Goal: Task Accomplishment & Management: Complete application form

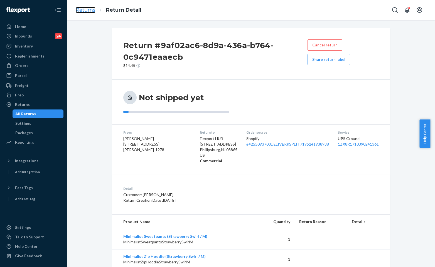
click at [90, 7] on link "Returns" at bounding box center [86, 10] width 20 height 6
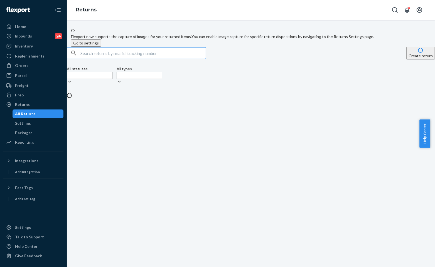
click at [186, 59] on input "text" at bounding box center [142, 53] width 125 height 11
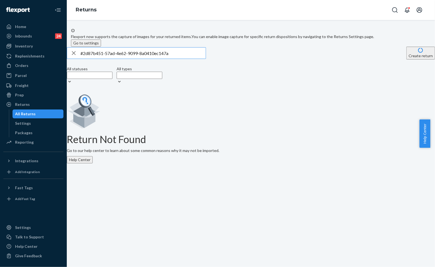
click at [182, 59] on input "#2d87b451-57ad-4e62-9099-8a0410ec147a" at bounding box center [142, 53] width 125 height 11
click at [179, 59] on input "#2d87b451-57ad-4e62-9099-8a0410ec147a" at bounding box center [142, 53] width 125 height 11
paste input "53867479"
type input "#253867479"
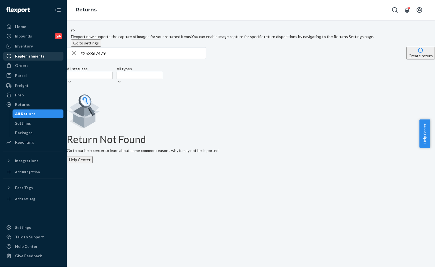
click at [25, 60] on div "Replenishments" at bounding box center [33, 56] width 59 height 8
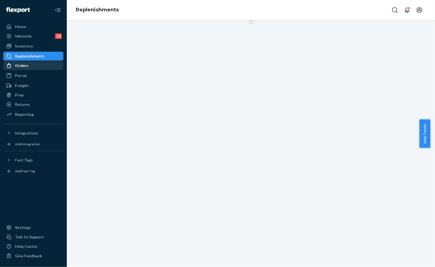
click at [24, 62] on div "Orders" at bounding box center [33, 66] width 59 height 8
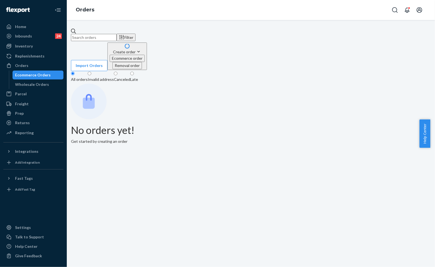
click at [116, 35] on input "text" at bounding box center [94, 37] width 46 height 7
paste input "#253867479"
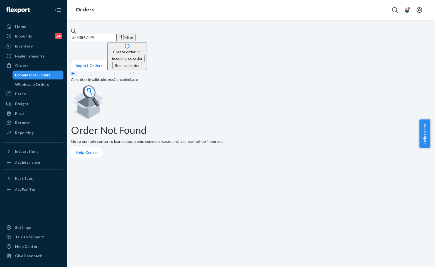
type input "#253867479"
click at [116, 34] on input "#253867479" at bounding box center [94, 37] width 46 height 7
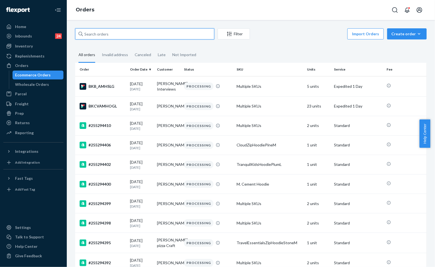
click at [133, 38] on input "text" at bounding box center [144, 33] width 139 height 11
paste input "#253867479"
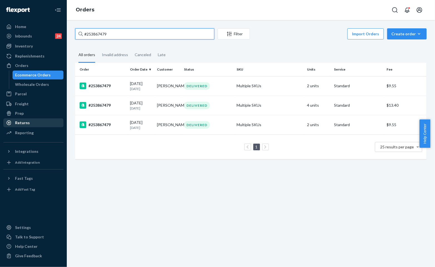
type input "#253867479"
click at [31, 120] on div "Returns" at bounding box center [33, 123] width 59 height 8
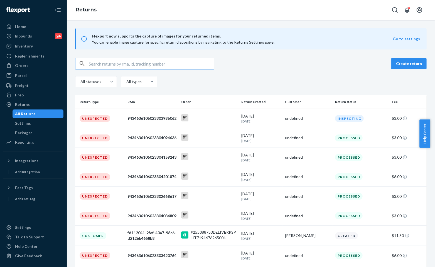
click at [146, 63] on input "text" at bounding box center [151, 63] width 125 height 11
paste input "#2d87b451-57ad-4e62-9099-8a0410ec147a"
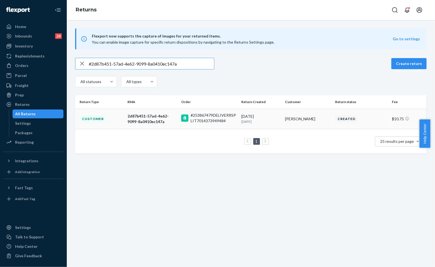
type input "#2d87b451-57ad-4e62-9099-8a0410ec147a"
click at [223, 118] on div "#253867479DELIVERRSPLIT7014373949484" at bounding box center [213, 118] width 46 height 11
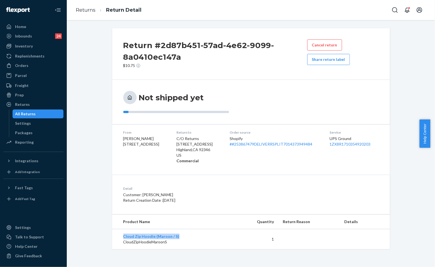
drag, startPoint x: 177, startPoint y: 235, endPoint x: 117, endPoint y: 232, distance: 60.4
click at [117, 232] on td "Cloud Zip Hoodie (Maroon / S) CloudZipHoodieMaroonS" at bounding box center [173, 239] width 122 height 20
copy link "Cloud Zip Hoodie (Maroon / S)"
click at [32, 63] on div "Orders" at bounding box center [33, 66] width 59 height 8
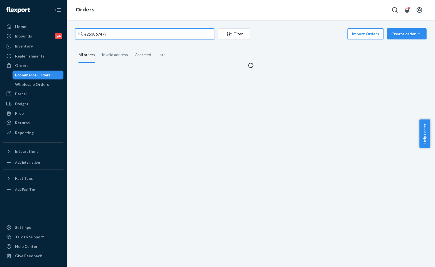
drag, startPoint x: 135, startPoint y: 37, endPoint x: 140, endPoint y: 36, distance: 5.2
click at [135, 37] on input "#253867479" at bounding box center [144, 33] width 139 height 11
paste input "[PERSON_NAME]"
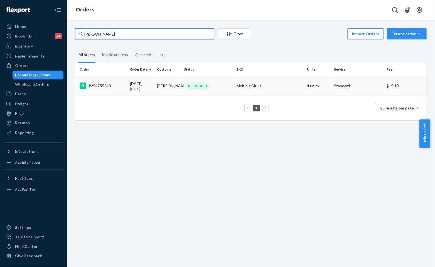
type input "[PERSON_NAME]"
click at [228, 90] on div "DELIVERED" at bounding box center [208, 86] width 50 height 8
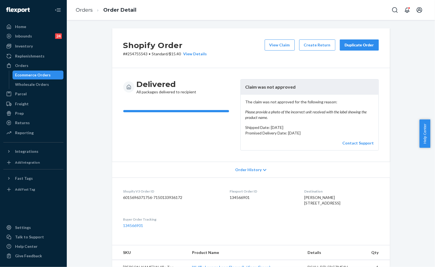
click at [238, 66] on div "Shopify Order # #254755543 • Standard / $15.40 View Details View Claim Create R…" at bounding box center [250, 48] width 277 height 40
click at [353, 42] on div "Duplicate Order" at bounding box center [358, 45] width 29 height 6
click at [209, 20] on div "Shopify Order # #254755543 • Standard / $15.40 View Details View Claim Create R…" at bounding box center [251, 143] width 368 height 247
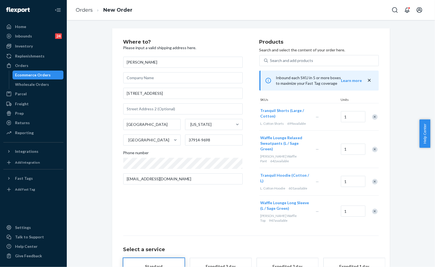
click at [373, 116] on div "Remove Item" at bounding box center [375, 117] width 6 height 6
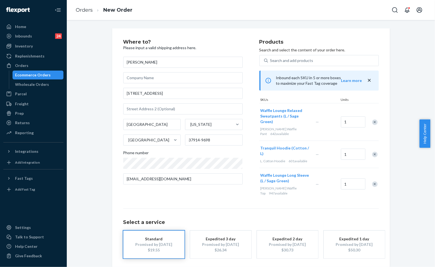
click at [373, 120] on div "Remove Item" at bounding box center [375, 123] width 6 height 6
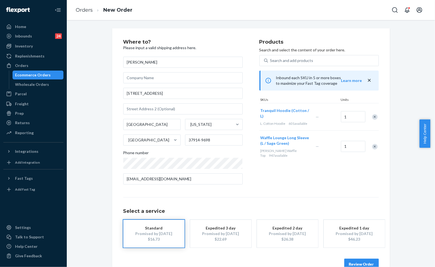
click at [373, 117] on div "Remove Item" at bounding box center [375, 117] width 6 height 6
click at [295, 162] on div "Products Search and select the content of your order here. Search and add produ…" at bounding box center [318, 114] width 119 height 150
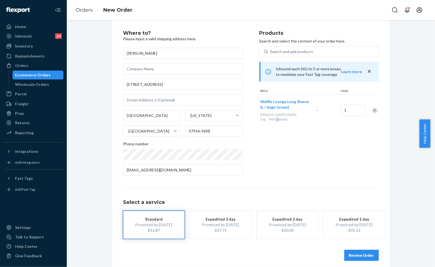
scroll to position [13, 0]
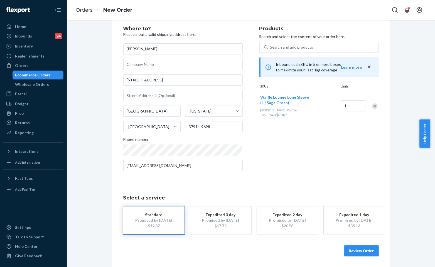
drag, startPoint x: 353, startPoint y: 249, endPoint x: 357, endPoint y: 247, distance: 4.9
click at [354, 249] on button "Review Order" at bounding box center [361, 251] width 34 height 11
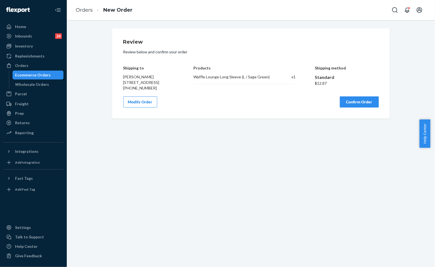
click at [352, 106] on button "Confirm Order" at bounding box center [358, 101] width 39 height 11
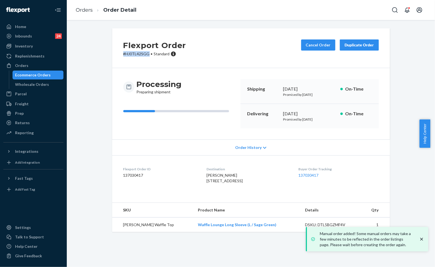
drag, startPoint x: 145, startPoint y: 54, endPoint x: 104, endPoint y: 53, distance: 41.2
click at [104, 53] on div "Flexport Order # HJ0TL42SGG • Standard Cancel Order Duplicate Order Processing …" at bounding box center [250, 133] width 359 height 210
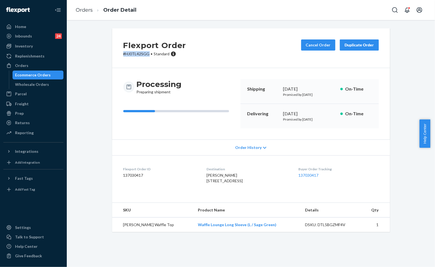
copy p "# HJ0TL42SGG"
click at [243, 85] on div "Shipping [DATE] Promised by [DATE] On-Time" at bounding box center [309, 91] width 138 height 25
click at [172, 29] on div "Flexport Order # HJ0TL42SGG • Standard Cancel Order Duplicate Order" at bounding box center [250, 48] width 277 height 40
click at [109, 12] on link "Order Detail" at bounding box center [119, 10] width 33 height 6
click at [92, 9] on link "Orders" at bounding box center [84, 10] width 17 height 6
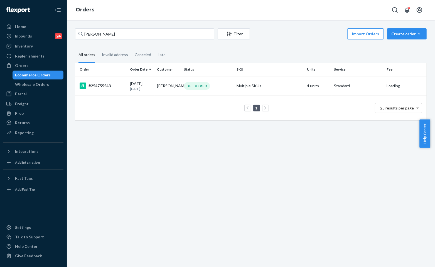
click at [143, 27] on div "[PERSON_NAME] Filter Import Orders Create order Ecommerce order Removal order A…" at bounding box center [251, 143] width 368 height 247
click at [137, 32] on input "[PERSON_NAME]" at bounding box center [144, 33] width 139 height 11
click at [135, 34] on input "[PERSON_NAME]" at bounding box center [144, 33] width 139 height 11
paste input "#254747119"
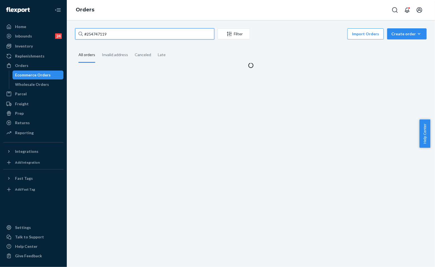
type input "#254747119"
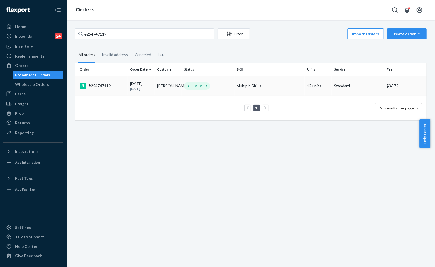
click at [194, 92] on td "DELIVERED" at bounding box center [208, 85] width 53 height 19
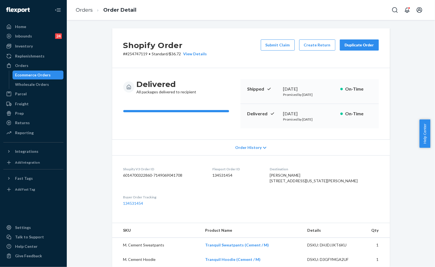
click at [293, 61] on div "Shopify Order # #254747119 • Standard / $36.72 View Details Submit Claim Create…" at bounding box center [250, 48] width 277 height 40
click at [287, 61] on div "Shopify Order # #254747119 • Standard / $36.72 View Details Submit Claim Create…" at bounding box center [250, 48] width 277 height 40
click at [246, 65] on div "Shopify Order # #254747119 • Standard / $36.72 View Details Submit Claim Create…" at bounding box center [250, 48] width 277 height 40
click at [278, 47] on button "Submit Claim" at bounding box center [278, 44] width 34 height 11
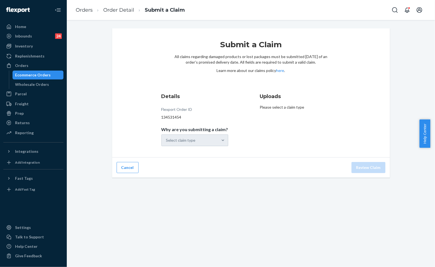
click at [221, 147] on div "Details Flexport Order ID 134531454 Why are you submitting a claim? Select clai…" at bounding box center [201, 120] width 81 height 60
click at [223, 144] on div "Select claim type" at bounding box center [194, 141] width 67 height 12
click at [238, 118] on div "Details Flexport Order ID 134531454 Why are you submitting a claim? Select clai…" at bounding box center [201, 120] width 81 height 60
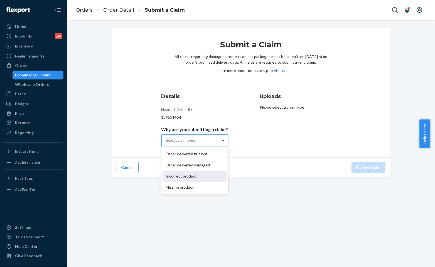
click at [194, 177] on div "Incorrect product" at bounding box center [194, 176] width 65 height 11
click at [167, 143] on input "Why are you submitting a claim? option Incorrect product focused, 3 of 4. 4 res…" at bounding box center [166, 141] width 1 height 6
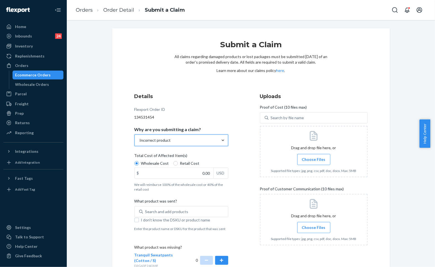
click at [180, 166] on span "Retail Cost" at bounding box center [189, 164] width 19 height 6
click at [177, 166] on input "Retail Cost" at bounding box center [175, 163] width 4 height 4
radio input "true"
radio input "false"
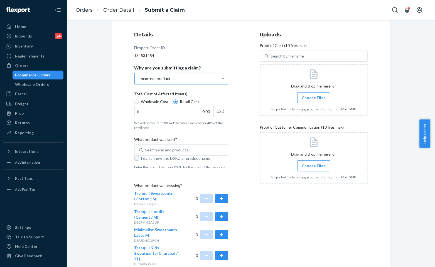
click at [132, 157] on div "Submit a Claim All claims regarding damaged products or lost packages must be s…" at bounding box center [250, 198] width 277 height 463
click at [135, 158] on input "I don't know the DSKU or product name" at bounding box center [136, 158] width 4 height 4
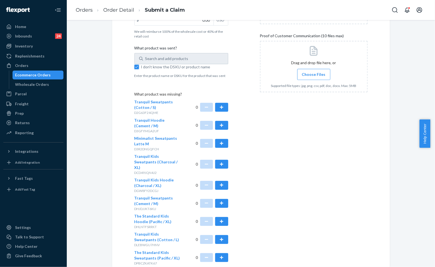
scroll to position [185, 0]
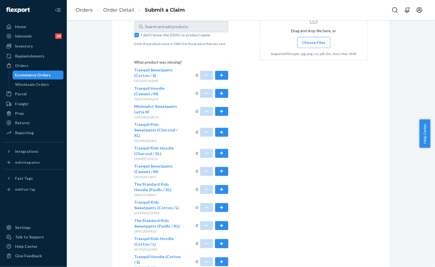
click at [221, 239] on button "button" at bounding box center [221, 243] width 13 height 9
drag, startPoint x: 158, startPoint y: 202, endPoint x: 132, endPoint y: 198, distance: 25.5
click at [134, 200] on div "Tranquil Kids Sweatpants (Cotton / L) DLEBWGU7HNV" at bounding box center [157, 208] width 47 height 16
copy span "Tranquil Kids Sweatpants (Cotton / L)"
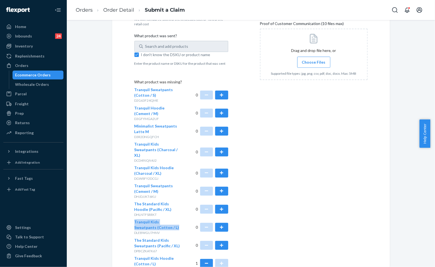
scroll to position [154, 0]
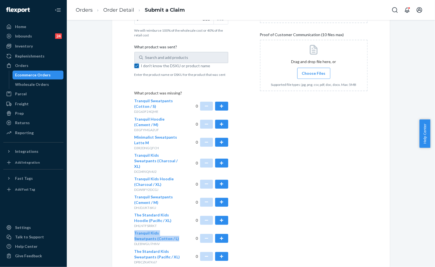
click at [134, 65] on input "I don't know the DSKU or product name" at bounding box center [136, 66] width 4 height 4
checkbox input "false"
click at [147, 59] on div "Search and add products" at bounding box center [166, 58] width 43 height 6
click at [146, 59] on input "Search and add products" at bounding box center [145, 58] width 1 height 6
paste input "Tranquil Kids Sweatpants (Cotton / L)"
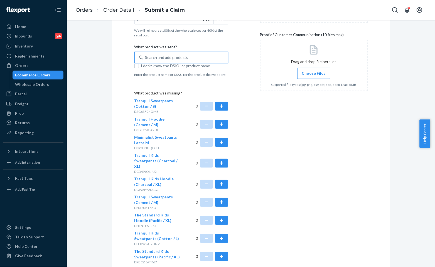
type input "Tranquil Kids Sweatpants (Cotton / L)"
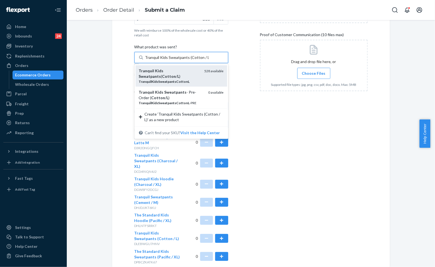
click at [168, 75] on div "Tranquil Kids Sweatpants ( Cotton / L )" at bounding box center [169, 73] width 61 height 11
click at [168, 60] on input "Tranquil Kids Sweatpants (Cotton / L)" at bounding box center [176, 58] width 63 height 6
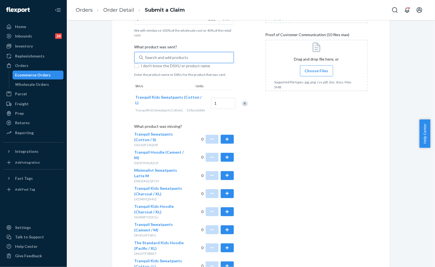
click at [270, 103] on div "Uploads Proof of Cost (10 files max) Search by file name Drag and drop file her…" at bounding box center [316, 146] width 102 height 420
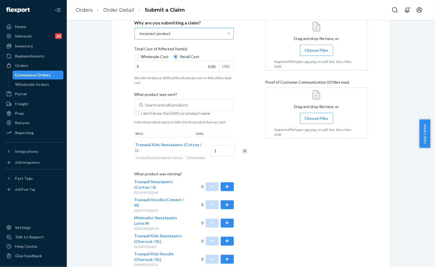
scroll to position [62, 0]
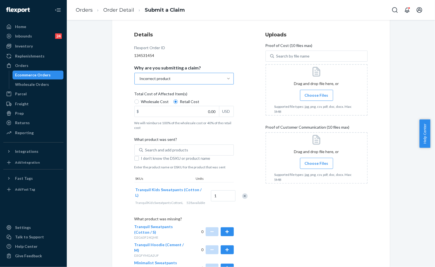
click at [312, 95] on span "Choose Files" at bounding box center [316, 96] width 24 height 6
click at [316, 95] on input "Choose Files" at bounding box center [316, 95] width 0 height 6
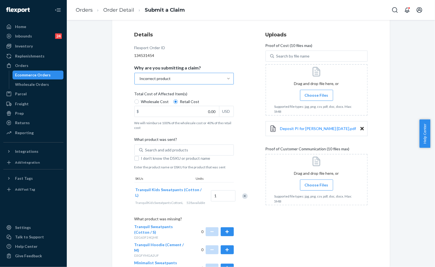
click at [399, 93] on div "Submit a Claim All claims regarding damaged products or lost packages must be s…" at bounding box center [250, 222] width 359 height 511
click at [379, 98] on div "Submit a Claim All claims regarding damaged products or lost packages must be s…" at bounding box center [250, 212] width 277 height 491
click at [360, 127] on icon at bounding box center [361, 128] width 3 height 5
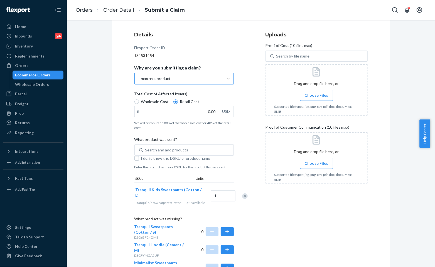
click at [305, 101] on label "Choose Files" at bounding box center [316, 95] width 33 height 11
click at [316, 98] on input "Choose Files" at bounding box center [316, 95] width 0 height 6
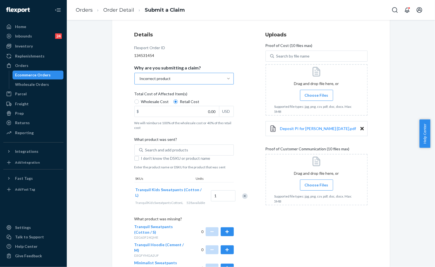
click at [198, 119] on label "Total Cost of Affected Item(s) Wholesale Cost Retail Cost $ 0.00 USD We will re…" at bounding box center [183, 110] width 99 height 39
click at [200, 109] on input "0.00" at bounding box center [177, 111] width 84 height 11
type input "47.00"
click at [318, 185] on span "Choose Files" at bounding box center [316, 185] width 24 height 6
click at [316, 185] on input "Choose Files" at bounding box center [316, 185] width 0 height 6
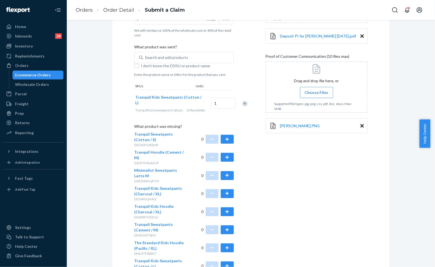
scroll to position [266, 0]
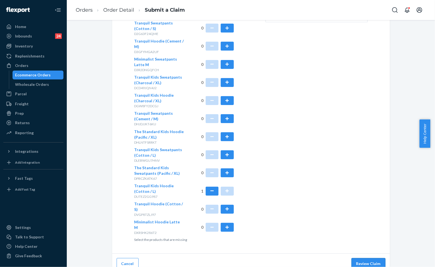
click at [363, 258] on button "Review Claim" at bounding box center [368, 263] width 34 height 11
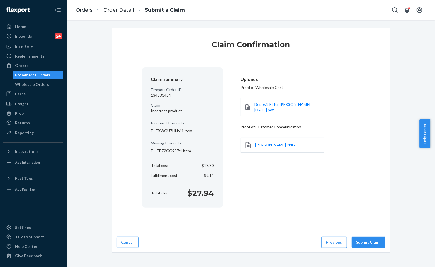
scroll to position [0, 0]
click at [363, 243] on button "Submit Claim" at bounding box center [368, 242] width 34 height 11
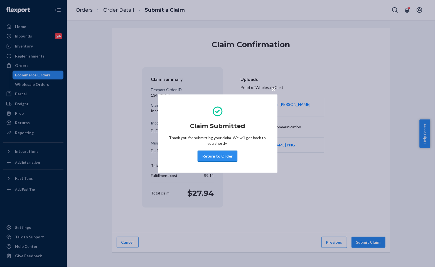
click at [210, 154] on button "Return to Order" at bounding box center [217, 156] width 40 height 11
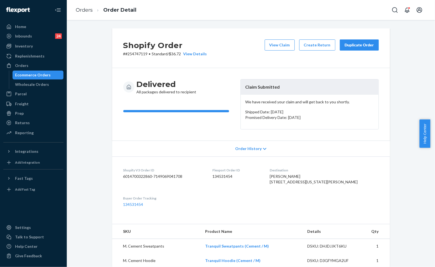
drag, startPoint x: 314, startPoint y: 69, endPoint x: 344, endPoint y: 53, distance: 33.2
click at [314, 69] on div "Delivered All packages delivered to recipient Claim Submitted We have received …" at bounding box center [250, 104] width 277 height 73
click at [354, 45] on div "Duplicate Order" at bounding box center [358, 45] width 29 height 6
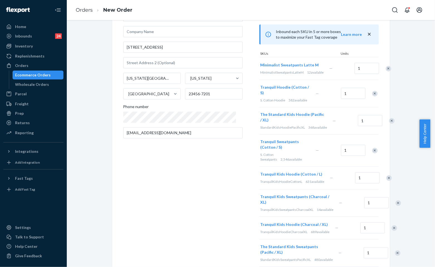
scroll to position [62, 0]
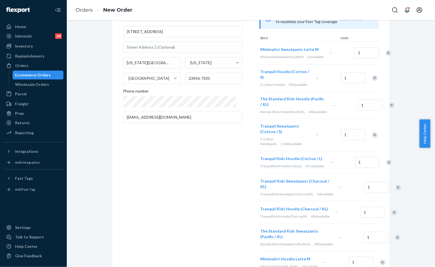
click at [385, 54] on div "Remove Item" at bounding box center [388, 53] width 6 height 6
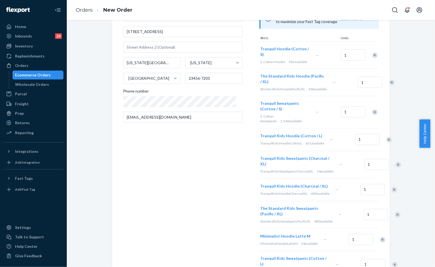
click at [389, 80] on div "Remove Item" at bounding box center [392, 83] width 6 height 6
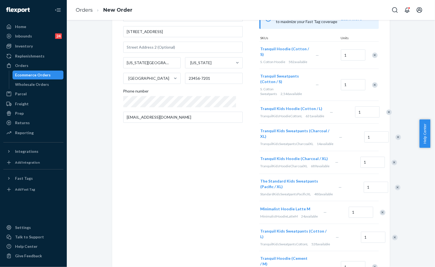
click at [372, 82] on div "Remove Item" at bounding box center [375, 85] width 6 height 6
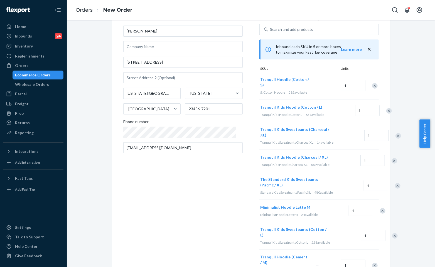
scroll to position [31, 0]
click at [373, 83] on div "Remove Item" at bounding box center [375, 86] width 6 height 6
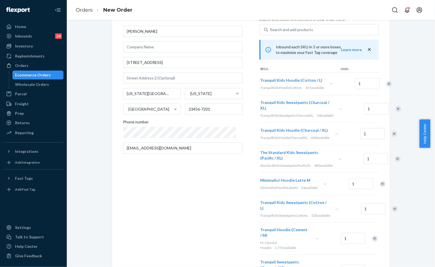
click at [395, 112] on div "Remove Item" at bounding box center [398, 109] width 6 height 6
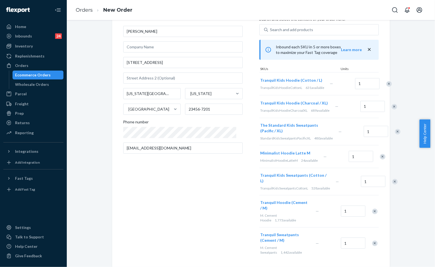
click at [391, 110] on div "Remove Item" at bounding box center [394, 107] width 6 height 6
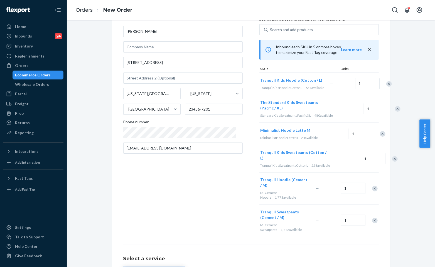
click at [395, 112] on div "Remove Item" at bounding box center [398, 109] width 6 height 6
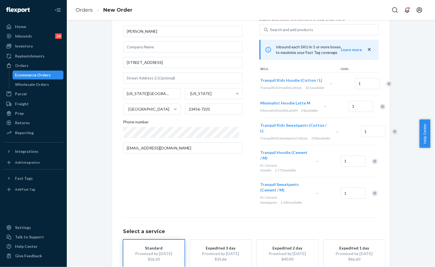
click at [372, 114] on div at bounding box center [379, 106] width 14 height 15
click at [380, 110] on div "Remove Item" at bounding box center [383, 107] width 6 height 6
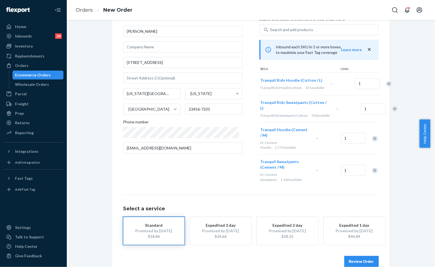
click at [392, 112] on div "Remove Item" at bounding box center [395, 109] width 6 height 6
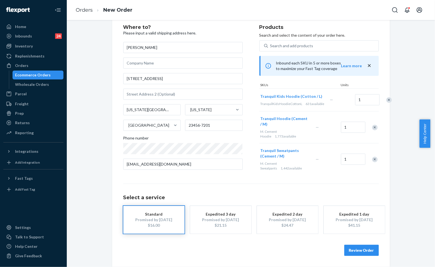
click at [372, 127] on div "Remove Item" at bounding box center [375, 128] width 6 height 6
click at [373, 131] on div "Remove Item" at bounding box center [375, 129] width 6 height 6
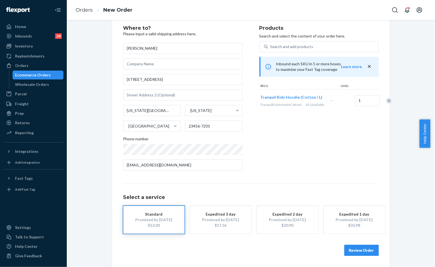
click at [320, 143] on div "Products Search and select the content of your order here. Search and add produ…" at bounding box center [318, 101] width 119 height 150
click at [288, 161] on div "Products Search and select the content of your order here. Search and add produ…" at bounding box center [318, 101] width 119 height 150
click at [364, 252] on button "Review Order" at bounding box center [361, 250] width 34 height 11
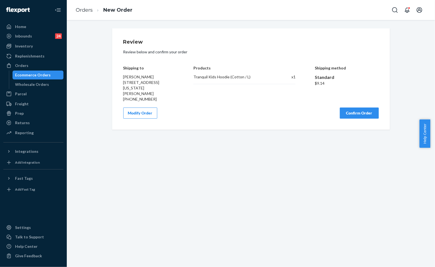
click at [353, 113] on button "Confirm Order" at bounding box center [358, 113] width 39 height 11
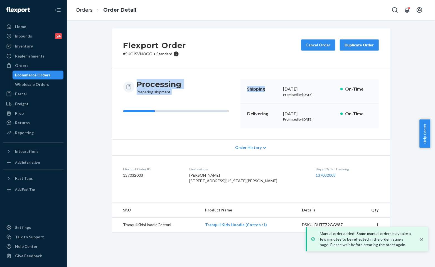
click at [269, 67] on div "Flexport Order # SKOISVNOGG • Standard Cancel Order Duplicate Order Processing …" at bounding box center [250, 130] width 277 height 204
click at [156, 71] on div "Processing Preparing shipment Shipping [DATE] Promised by [DATE] On-Time Delive…" at bounding box center [250, 103] width 277 height 71
click at [194, 68] on div "Processing Preparing shipment Shipping [DATE] Promised by [DATE] On-Time Delive…" at bounding box center [250, 103] width 277 height 71
drag, startPoint x: 149, startPoint y: 54, endPoint x: 115, endPoint y: 52, distance: 33.4
click at [115, 52] on div "Flexport Order # SKOISVNOGG • Standard Cancel Order Duplicate Order" at bounding box center [250, 48] width 277 height 40
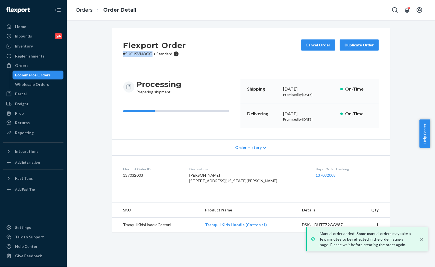
copy p "# SKOISVNOGG"
click at [236, 76] on div "Processing Preparing shipment Shipping [DATE] Promised by [DATE] On-Time Delive…" at bounding box center [250, 103] width 277 height 71
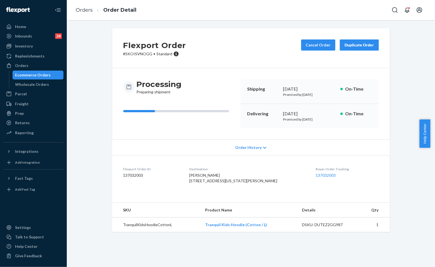
click at [237, 47] on div "Flexport Order # SKOISVNOGG • Standard Cancel Order Duplicate Order" at bounding box center [250, 48] width 277 height 40
click at [230, 45] on div "Flexport Order # SKOISVNOGG • Standard Cancel Order Duplicate Order" at bounding box center [250, 48] width 277 height 40
drag, startPoint x: 149, startPoint y: 52, endPoint x: 118, endPoint y: 54, distance: 31.8
click at [118, 54] on div "Flexport Order # SKOISVNOGG • Standard Cancel Order Duplicate Order" at bounding box center [250, 48] width 277 height 40
copy p "# SKOISVNOGG"
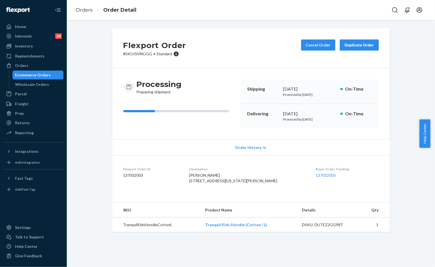
click at [208, 83] on div "Processing Preparing shipment" at bounding box center [179, 87] width 113 height 16
click at [73, 44] on div "Flexport Order # SKOISVNOGG • Standard Cancel Order Duplicate Order Processing …" at bounding box center [250, 133] width 359 height 210
click at [246, 46] on div "Flexport Order # SKOISVNOGG • Standard Cancel Order Duplicate Order" at bounding box center [250, 48] width 277 height 40
click at [232, 77] on div "Processing Preparing shipment Shipping [DATE] Promised by [DATE] On-Time Delive…" at bounding box center [250, 103] width 277 height 71
click at [231, 66] on div "Flexport Order # SKOISVNOGG • Standard Cancel Order Duplicate Order" at bounding box center [250, 48] width 277 height 40
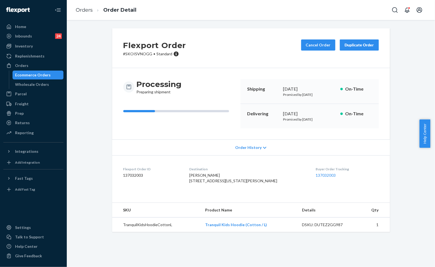
click at [252, 46] on div "Flexport Order # SKOISVNOGG • Standard Cancel Order Duplicate Order" at bounding box center [250, 48] width 277 height 40
click at [83, 9] on link "Orders" at bounding box center [84, 10] width 17 height 6
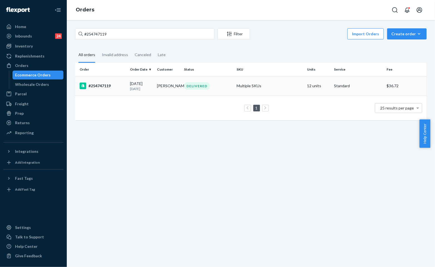
click at [158, 84] on td "[PERSON_NAME]" at bounding box center [168, 85] width 27 height 19
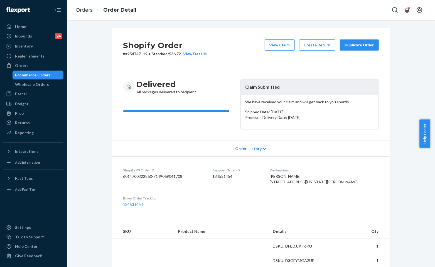
click at [292, 73] on div "Delivered All packages delivered to recipient Claim Submitted We have received …" at bounding box center [250, 104] width 277 height 73
click at [314, 44] on button "Create Return" at bounding box center [317, 44] width 36 height 11
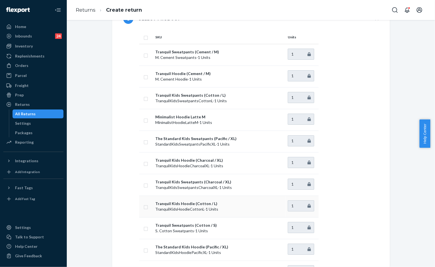
scroll to position [31, 0]
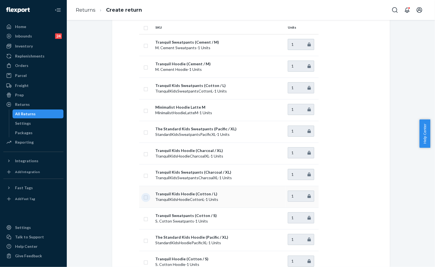
click at [143, 199] on input "checkbox" at bounding box center [145, 197] width 4 height 6
checkbox input "true"
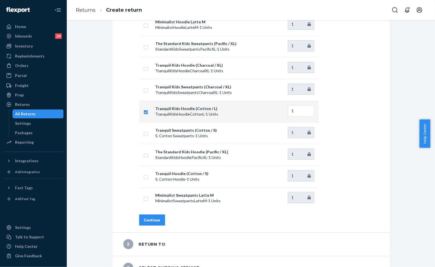
scroll to position [152, 0]
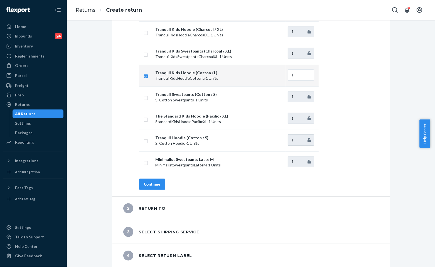
click at [150, 186] on div "Continue" at bounding box center [152, 185] width 16 height 6
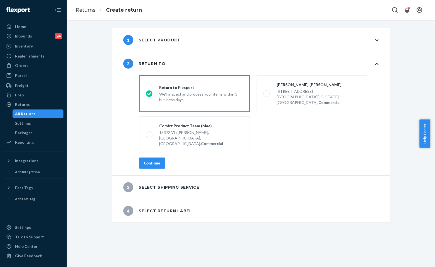
scroll to position [0, 0]
click at [152, 158] on button "Continue" at bounding box center [152, 163] width 26 height 11
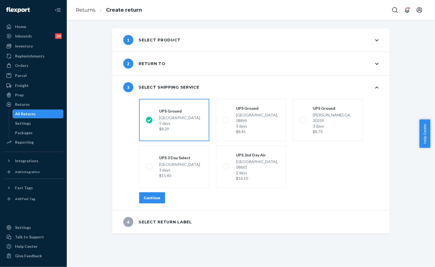
click at [147, 195] on div "Continue" at bounding box center [152, 198] width 16 height 6
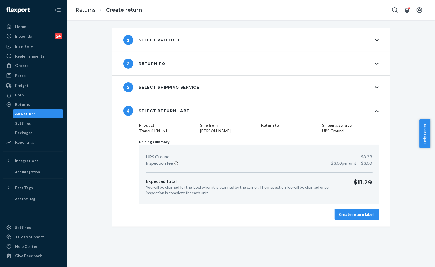
click at [351, 212] on div "Create return label" at bounding box center [356, 215] width 35 height 6
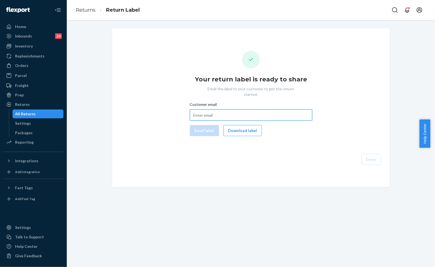
click at [227, 110] on input "Customer email" at bounding box center [251, 115] width 122 height 11
click at [340, 156] on div "Done" at bounding box center [246, 159] width 269 height 11
click at [242, 125] on button "Download label" at bounding box center [242, 130] width 38 height 11
drag, startPoint x: 196, startPoint y: 107, endPoint x: 197, endPoint y: 104, distance: 2.8
click at [196, 110] on input "Customer email" at bounding box center [251, 115] width 122 height 11
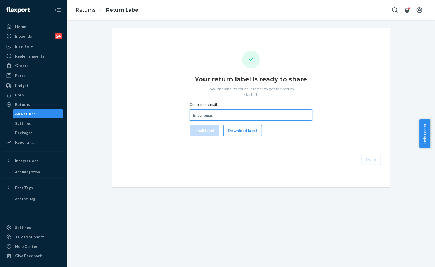
click at [205, 112] on input "Customer email" at bounding box center [251, 115] width 122 height 11
paste input "[EMAIL_ADDRESS][DOMAIN_NAME]"
type input "[EMAIL_ADDRESS][DOMAIN_NAME]"
click at [200, 125] on button "Email label" at bounding box center [204, 130] width 29 height 11
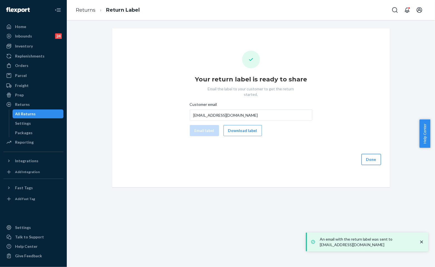
click at [372, 157] on button "Done" at bounding box center [370, 159] width 19 height 11
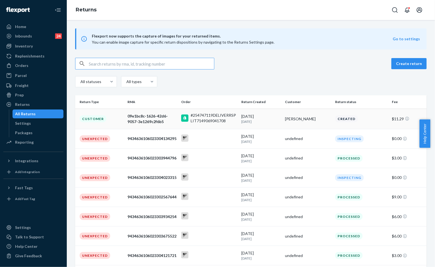
click at [236, 115] on td "#254747119DELIVERRSPLIT7149069041708" at bounding box center [209, 119] width 60 height 20
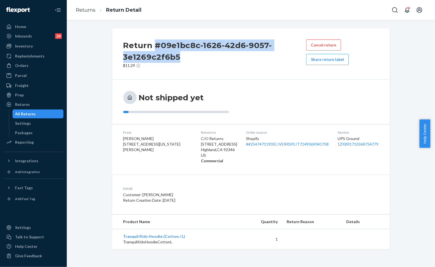
drag, startPoint x: 181, startPoint y: 54, endPoint x: 151, endPoint y: 47, distance: 30.7
click at [151, 47] on h2 "Return #09e1bc8c-1626-42d6-9057-3e1269c2f6b5" at bounding box center [214, 50] width 183 height 23
copy h2 "#09e1bc8c-1626-42d6-9057-3e1269c2f6b5"
click at [24, 65] on div "Orders" at bounding box center [21, 66] width 13 height 6
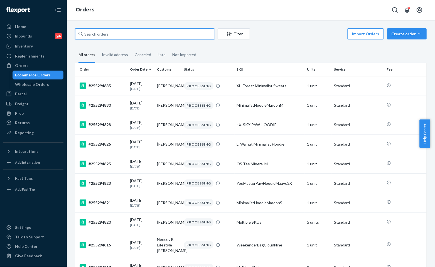
click at [157, 38] on input "text" at bounding box center [144, 33] width 139 height 11
paste input "#255004707"
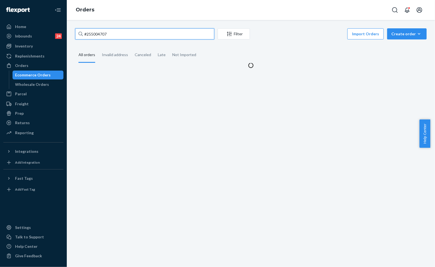
type input "#255004707"
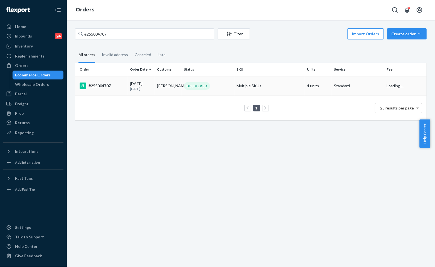
click at [162, 91] on td "Nicole Alvarez" at bounding box center [168, 85] width 27 height 19
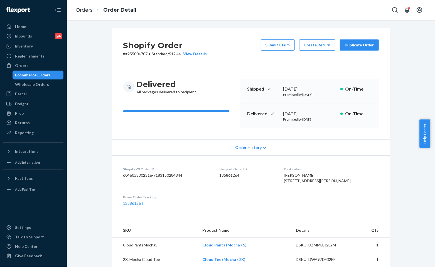
click at [249, 58] on div "Shopify Order # #255004707 • Standard / $12.44 View Details Submit Claim Create…" at bounding box center [250, 48] width 277 height 40
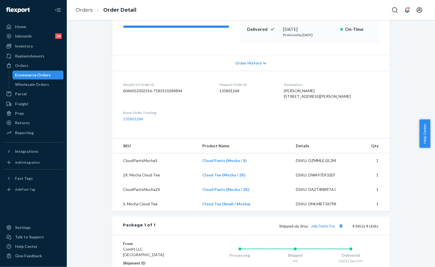
scroll to position [93, 0]
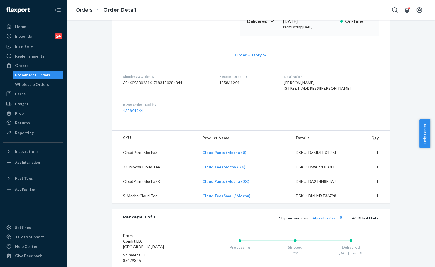
click at [234, 145] on th "Product Name" at bounding box center [244, 138] width 93 height 15
click at [90, 12] on link "Orders" at bounding box center [84, 10] width 17 height 6
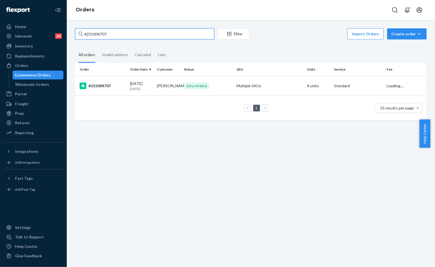
click at [147, 35] on input "#255004707" at bounding box center [144, 33] width 139 height 11
paste input "#254417924"
paste input "text"
type input "#254417924"
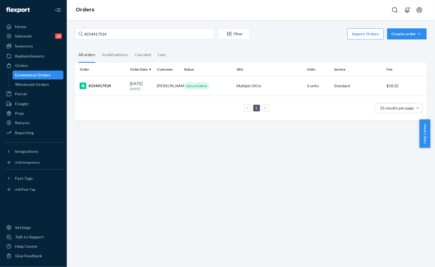
drag, startPoint x: 223, startPoint y: 88, endPoint x: 221, endPoint y: 91, distance: 3.6
click at [223, 88] on div "DELIVERED" at bounding box center [208, 86] width 50 height 8
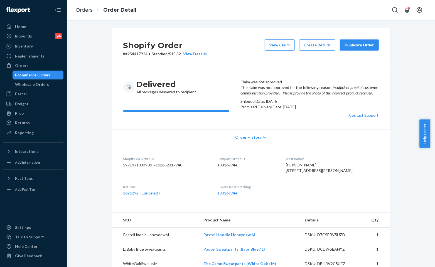
click at [295, 96] on p "The claim was not approved for the following reason: Insufficient proof of cust…" at bounding box center [309, 90] width 138 height 11
click at [359, 45] on div "Duplicate Order" at bounding box center [358, 45] width 29 height 6
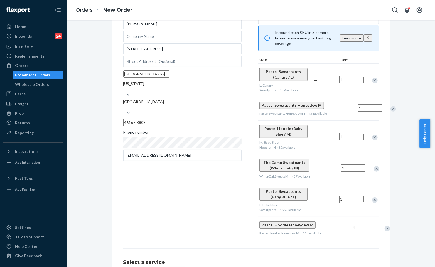
scroll to position [62, 0]
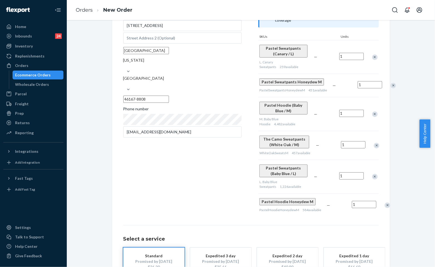
click at [384, 208] on div "Remove Item" at bounding box center [387, 206] width 6 height 6
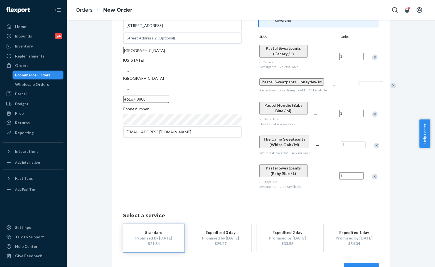
click at [372, 180] on div "Remove Item" at bounding box center [375, 177] width 6 height 6
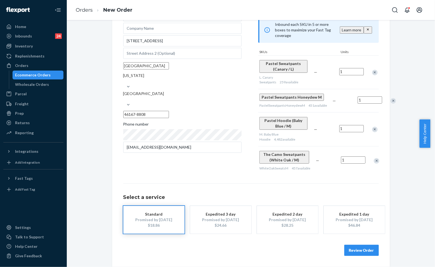
click at [373, 159] on div "Remove Item" at bounding box center [376, 161] width 6 height 6
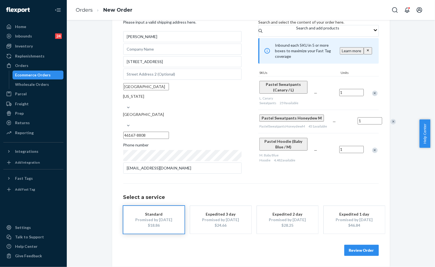
scroll to position [24, 0]
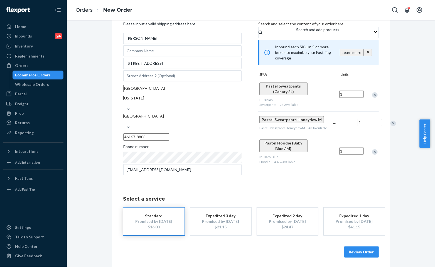
click at [390, 126] on div "Remove Item" at bounding box center [393, 124] width 6 height 6
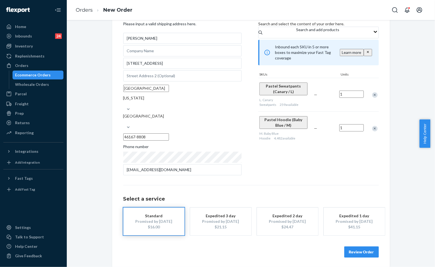
scroll to position [14, 0]
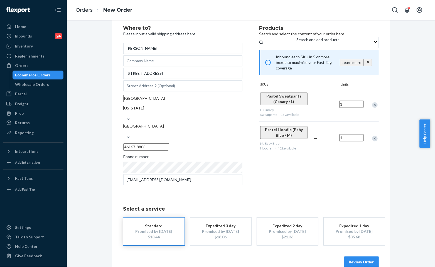
click at [372, 105] on div "Remove Item" at bounding box center [375, 105] width 6 height 6
click at [314, 157] on div "Products Search and select the content of your order here. Search and add produ…" at bounding box center [318, 106] width 119 height 161
click at [329, 166] on div "Products Search and select the content of your order here. Search and add produ…" at bounding box center [318, 106] width 119 height 161
click at [358, 257] on button "Review Order" at bounding box center [361, 262] width 34 height 11
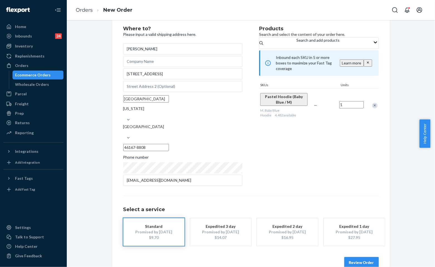
scroll to position [0, 0]
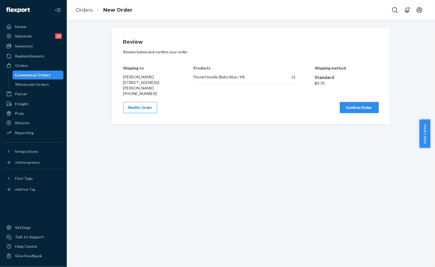
click at [357, 108] on button "Confirm Order" at bounding box center [358, 107] width 39 height 11
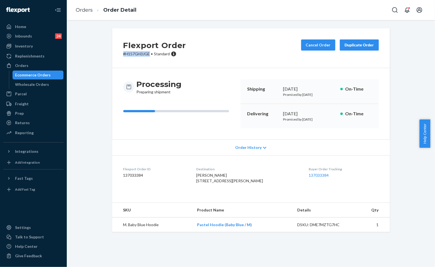
drag, startPoint x: 148, startPoint y: 53, endPoint x: 121, endPoint y: 54, distance: 26.7
click at [123, 54] on p "# H157GH3JGE • Standard" at bounding box center [154, 54] width 63 height 6
copy p "# H157GH3JGE"
click at [260, 36] on div "Flexport Order # H157GH3JGE • Standard Cancel Order Duplicate Order" at bounding box center [250, 48] width 277 height 40
click at [259, 50] on div "Flexport Order # H157GH3JGE • Standard Cancel Order Duplicate Order" at bounding box center [250, 48] width 277 height 40
